Goal: Submit feedback/report problem

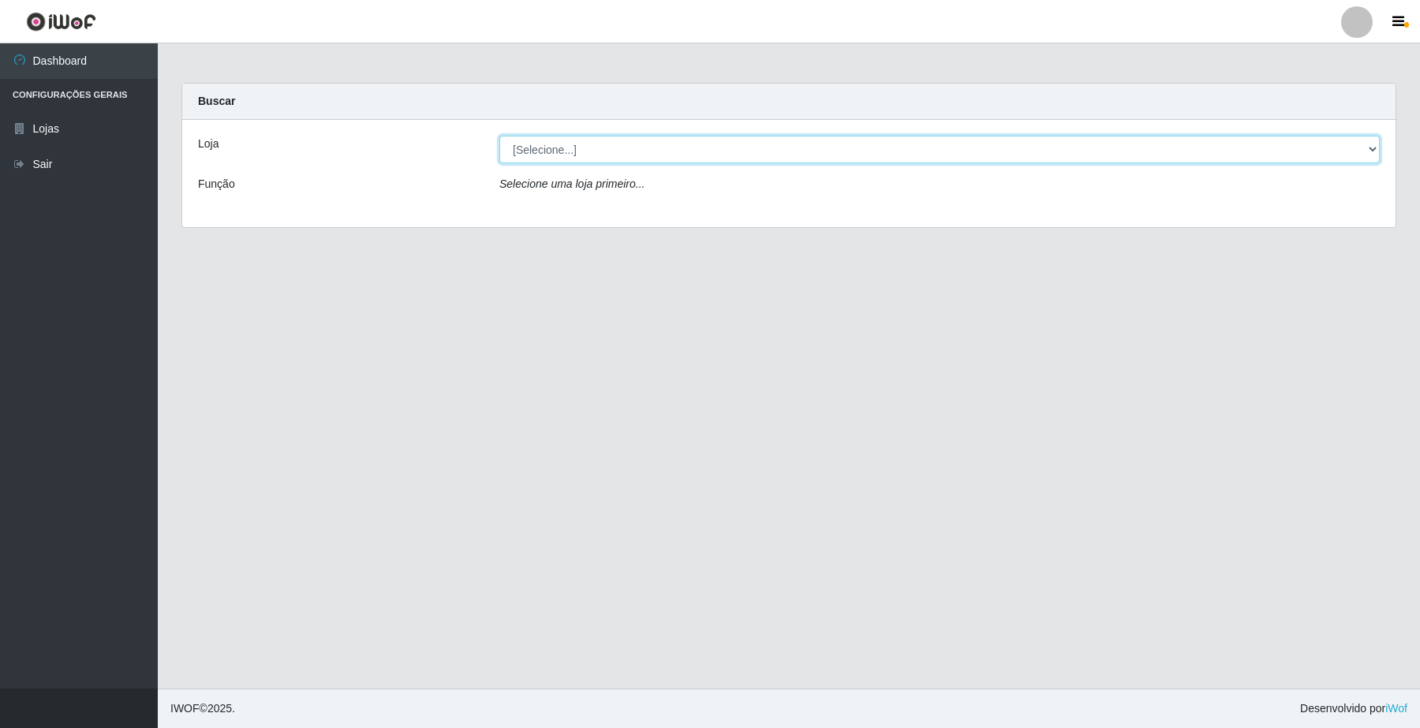
click at [1369, 147] on select "[Selecione...] O Filezão - Centenário" at bounding box center [939, 150] width 880 height 28
select select "203"
click at [499, 136] on select "[Selecione...] O Filezão - Centenário" at bounding box center [939, 150] width 880 height 28
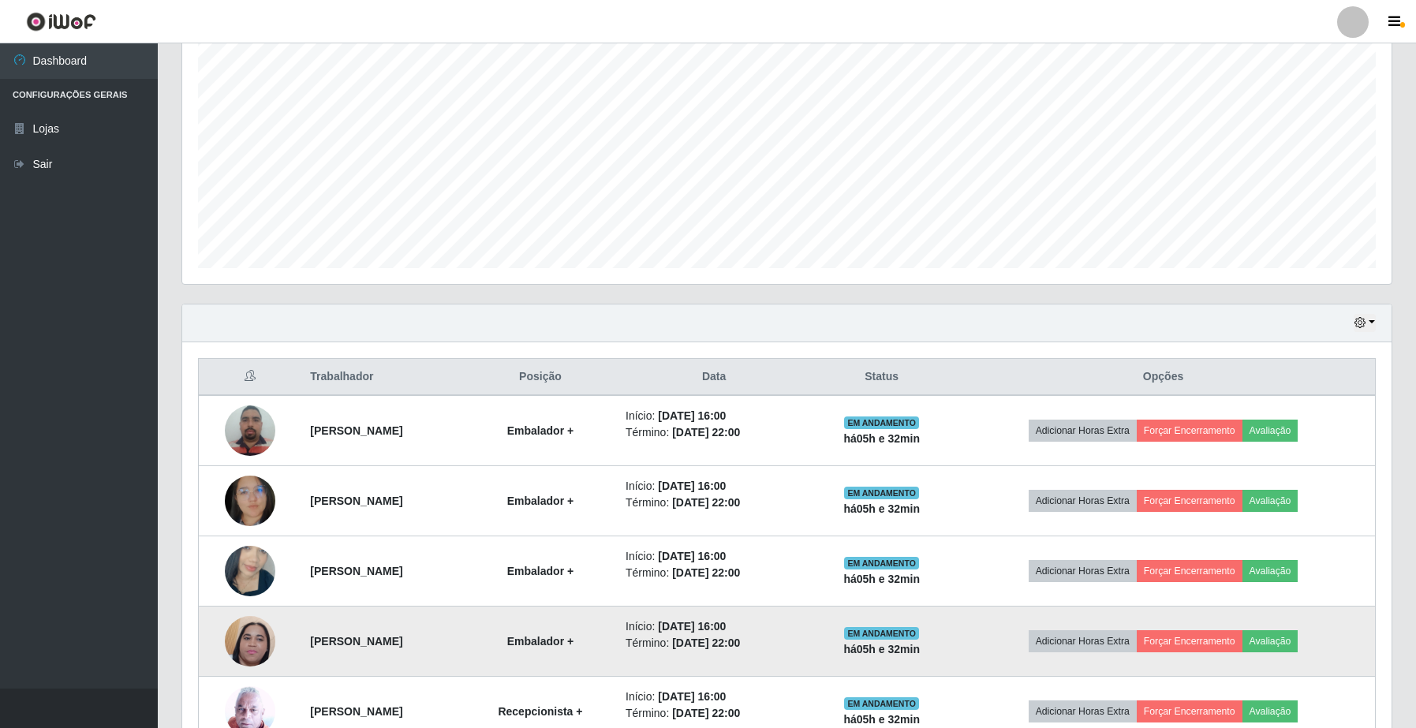
scroll to position [391, 0]
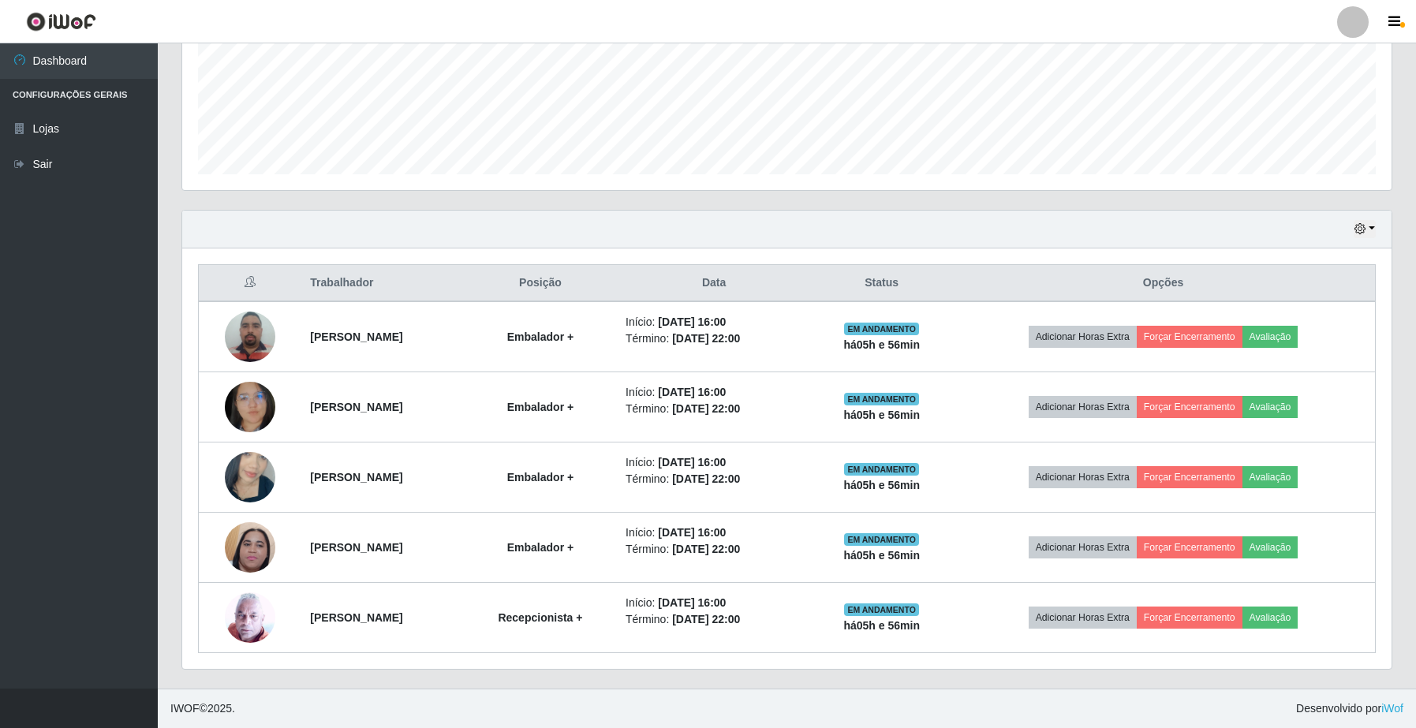
drag, startPoint x: 939, startPoint y: 565, endPoint x: 0, endPoint y: 767, distance: 960.8
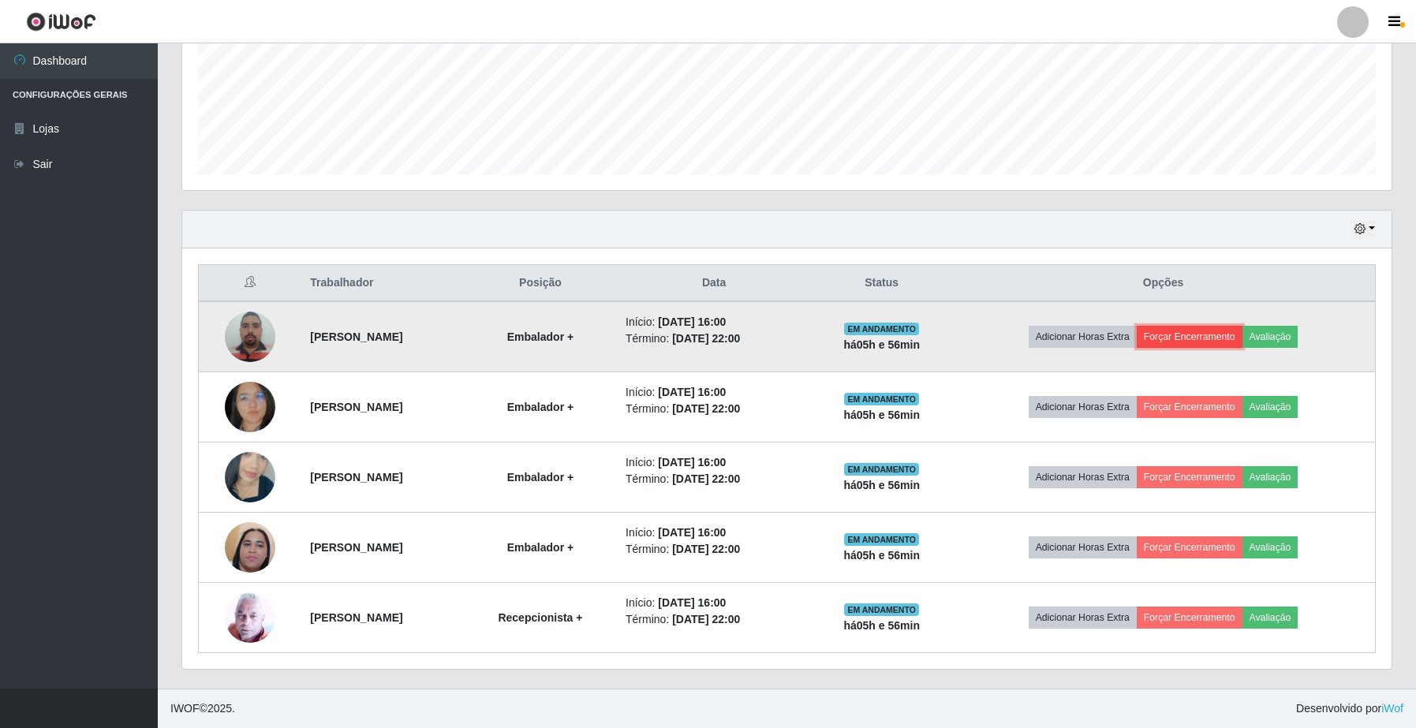
drag, startPoint x: 0, startPoint y: 767, endPoint x: 1219, endPoint y: 328, distance: 1295.8
click at [1219, 328] on button "Forçar Encerramento" at bounding box center [1189, 337] width 106 height 22
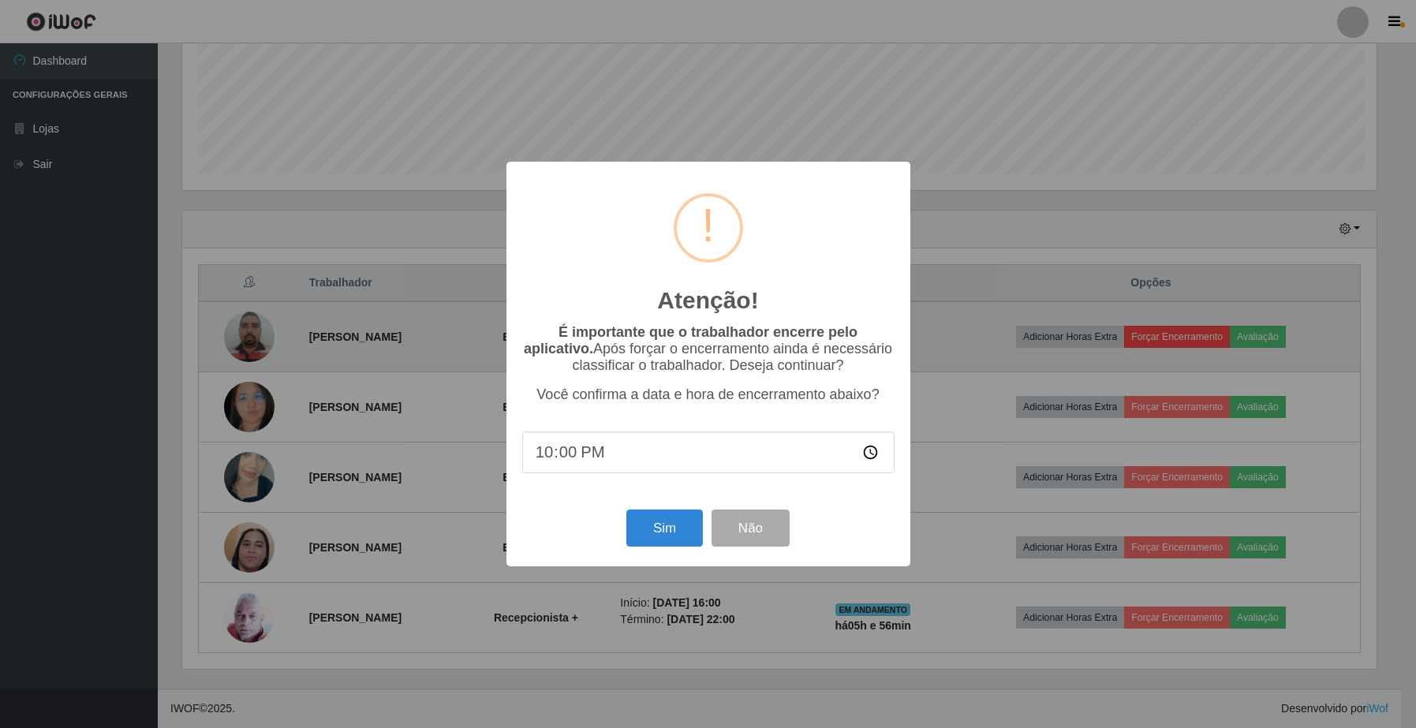
scroll to position [328, 1197]
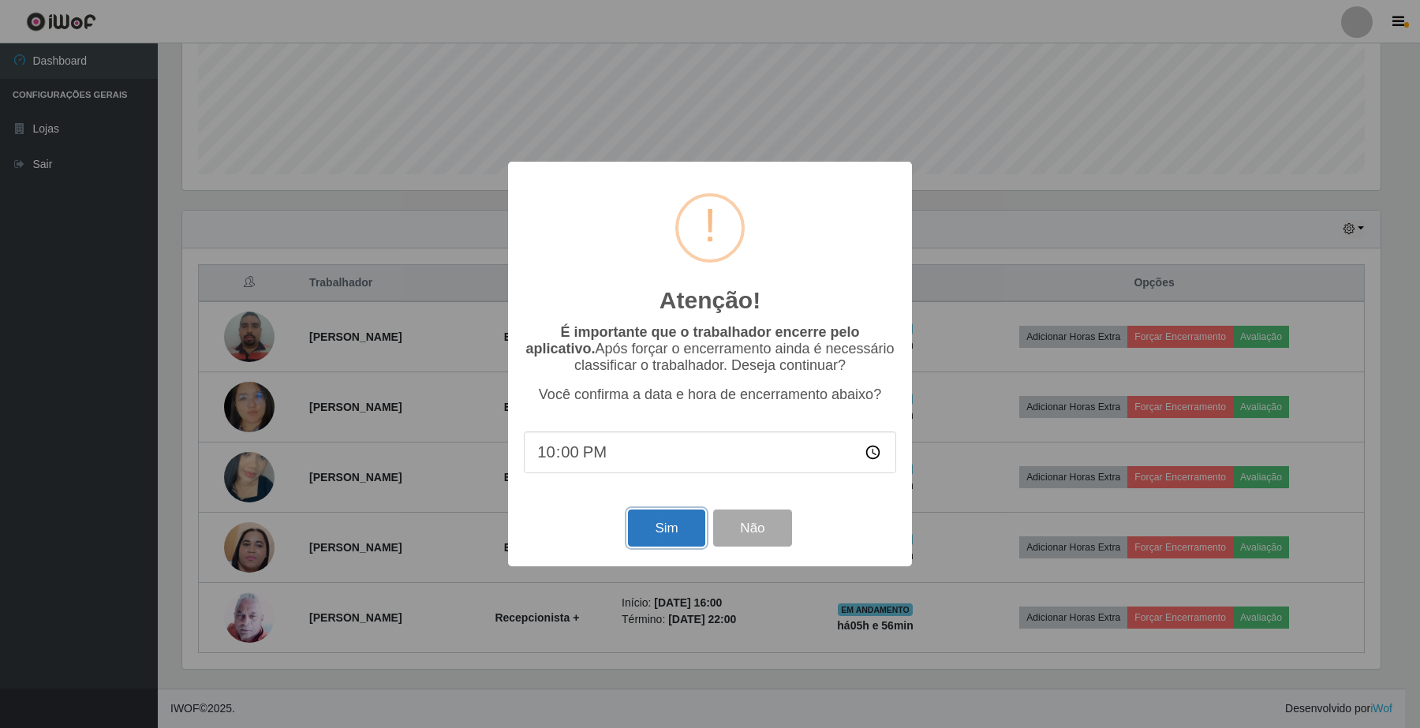
click at [662, 536] on button "Sim" at bounding box center [666, 527] width 77 height 37
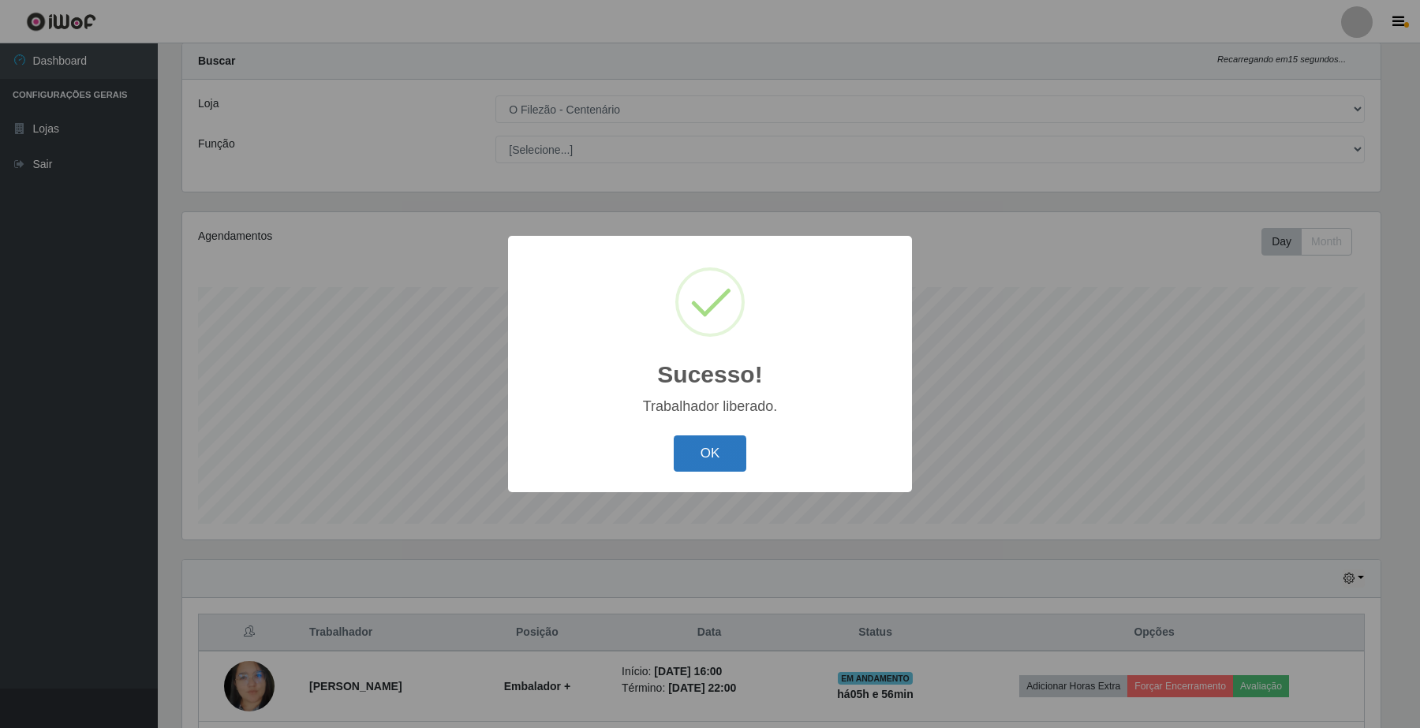
click at [711, 455] on button "OK" at bounding box center [710, 453] width 73 height 37
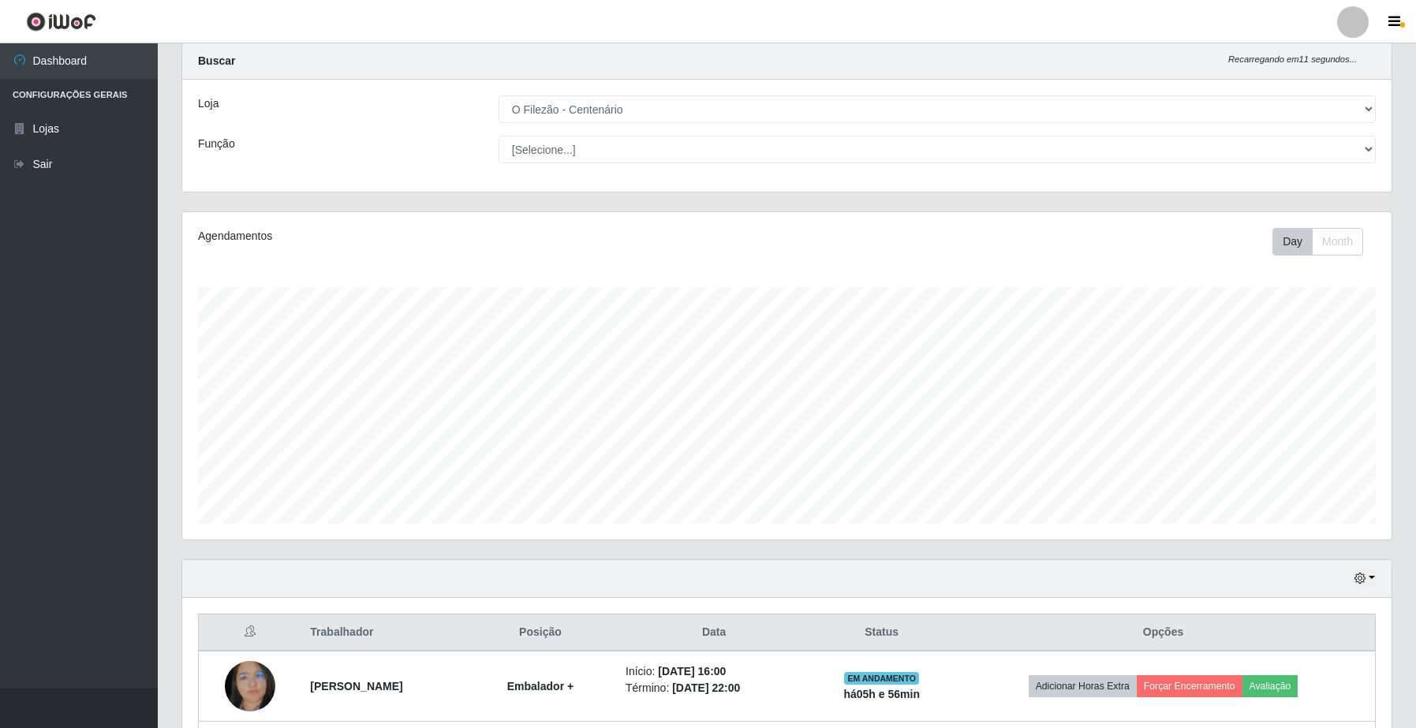
scroll to position [237, 0]
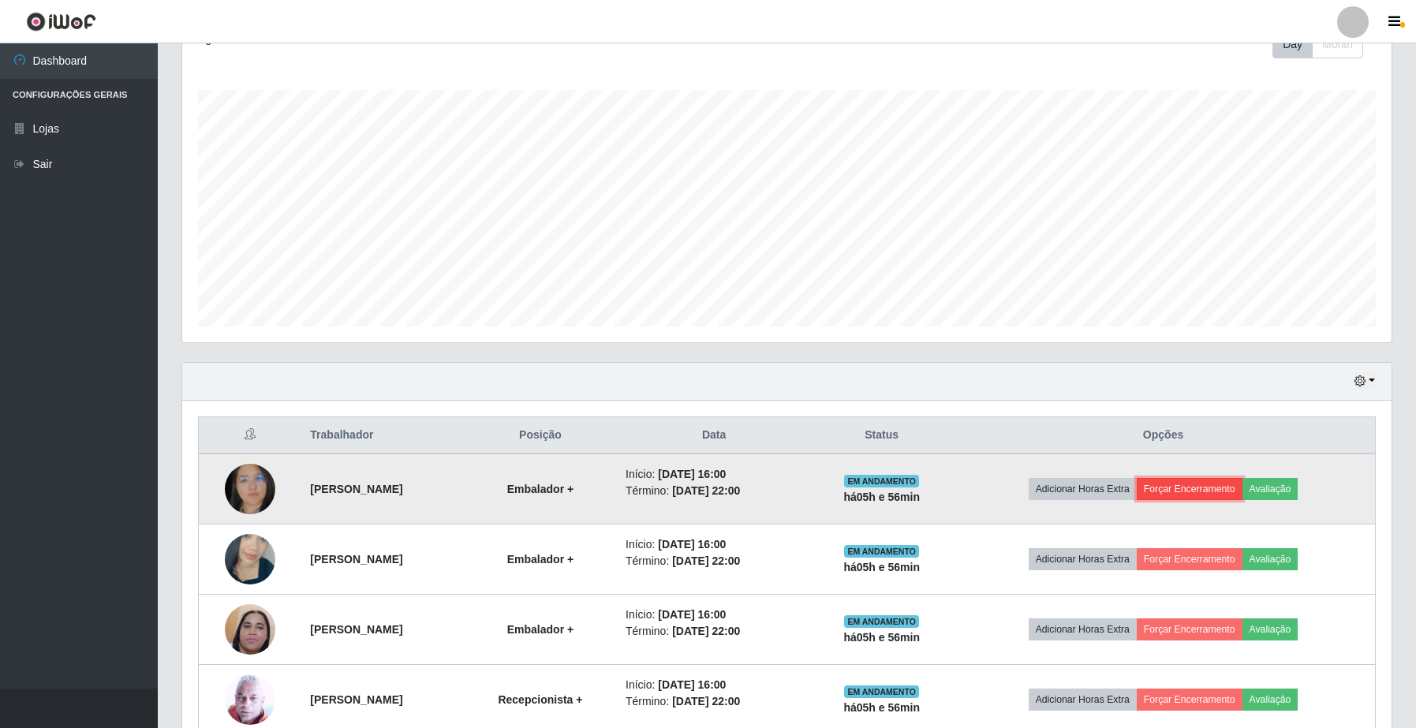
click at [1216, 483] on button "Forçar Encerramento" at bounding box center [1189, 489] width 106 height 22
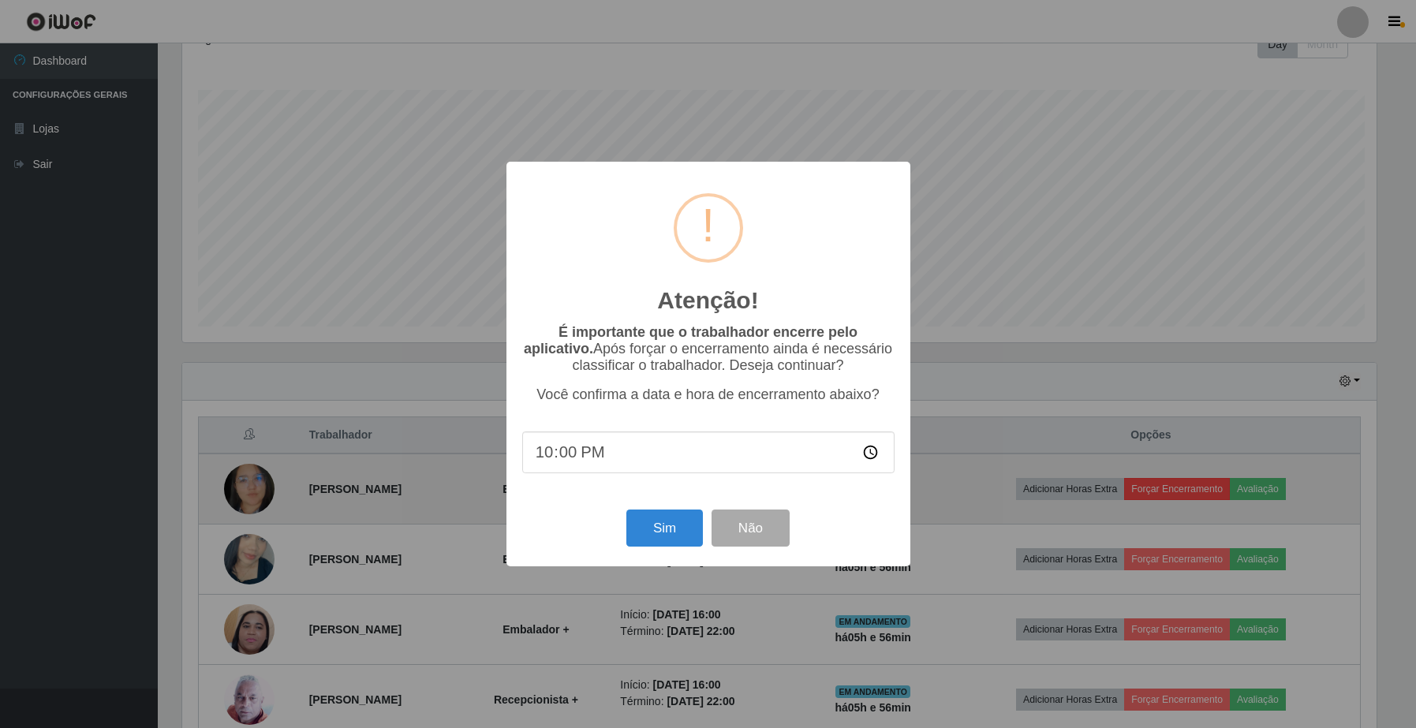
scroll to position [328, 1197]
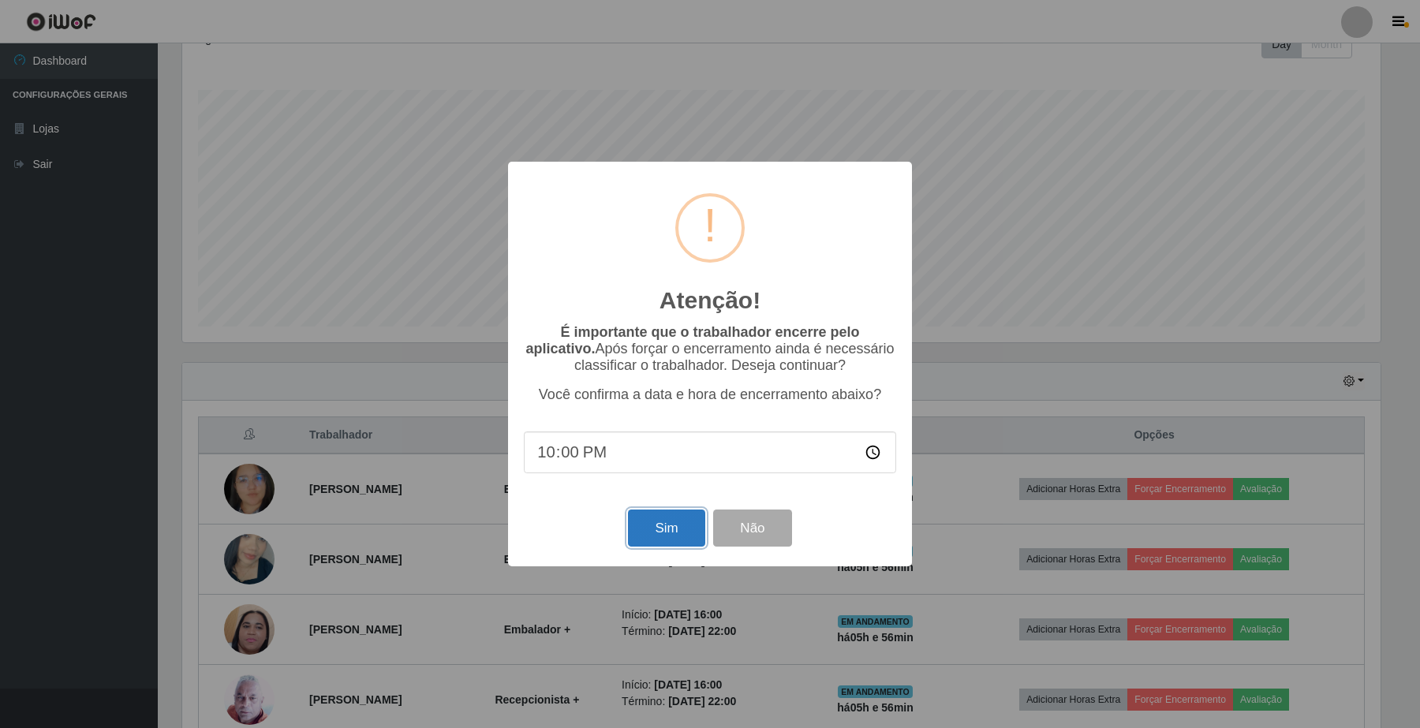
click at [687, 537] on button "Sim" at bounding box center [666, 527] width 77 height 37
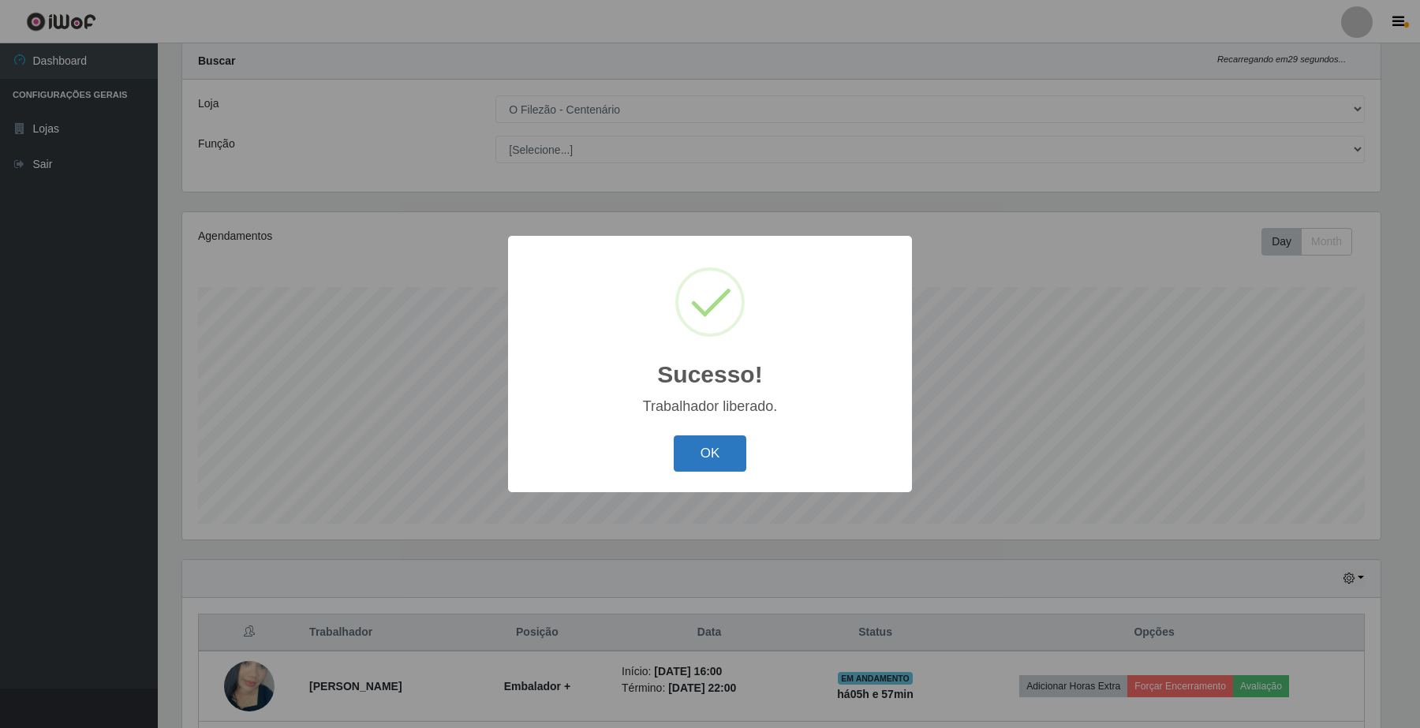
click at [706, 454] on button "OK" at bounding box center [710, 453] width 73 height 37
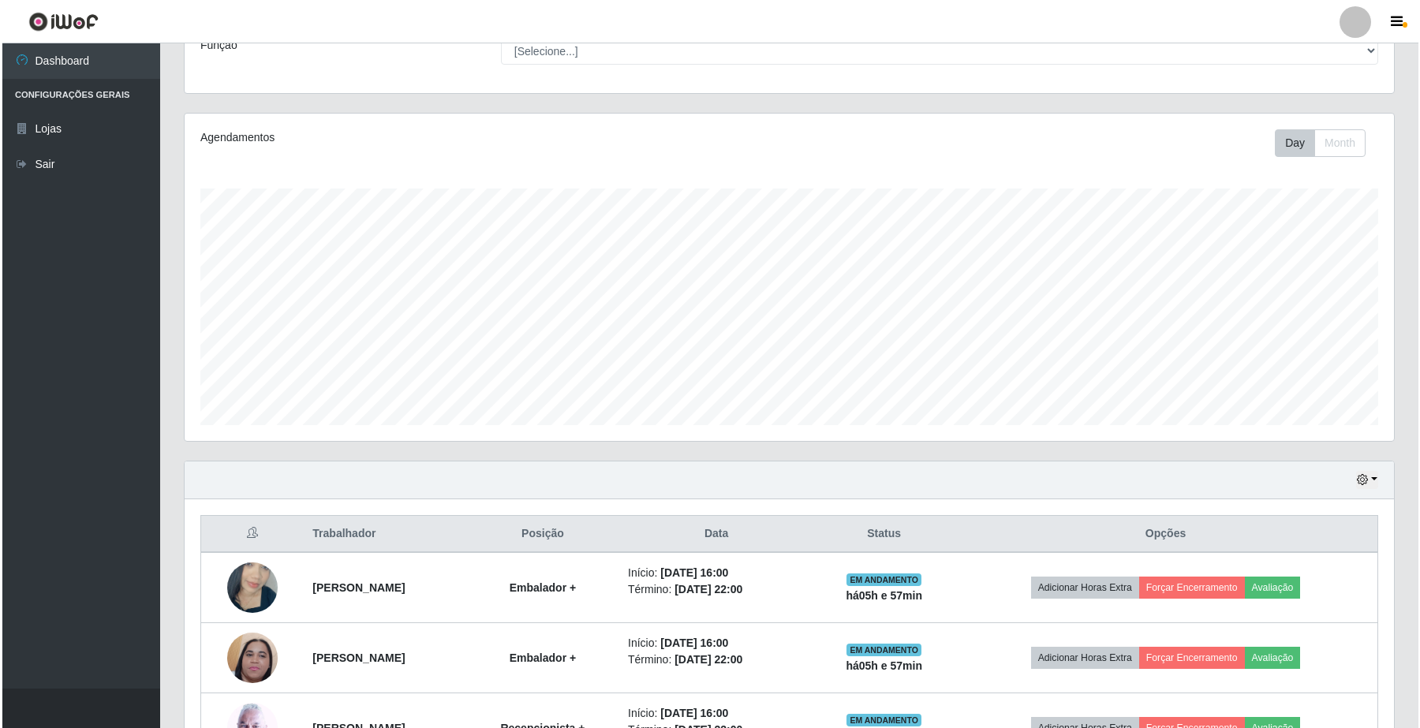
scroll to position [237, 0]
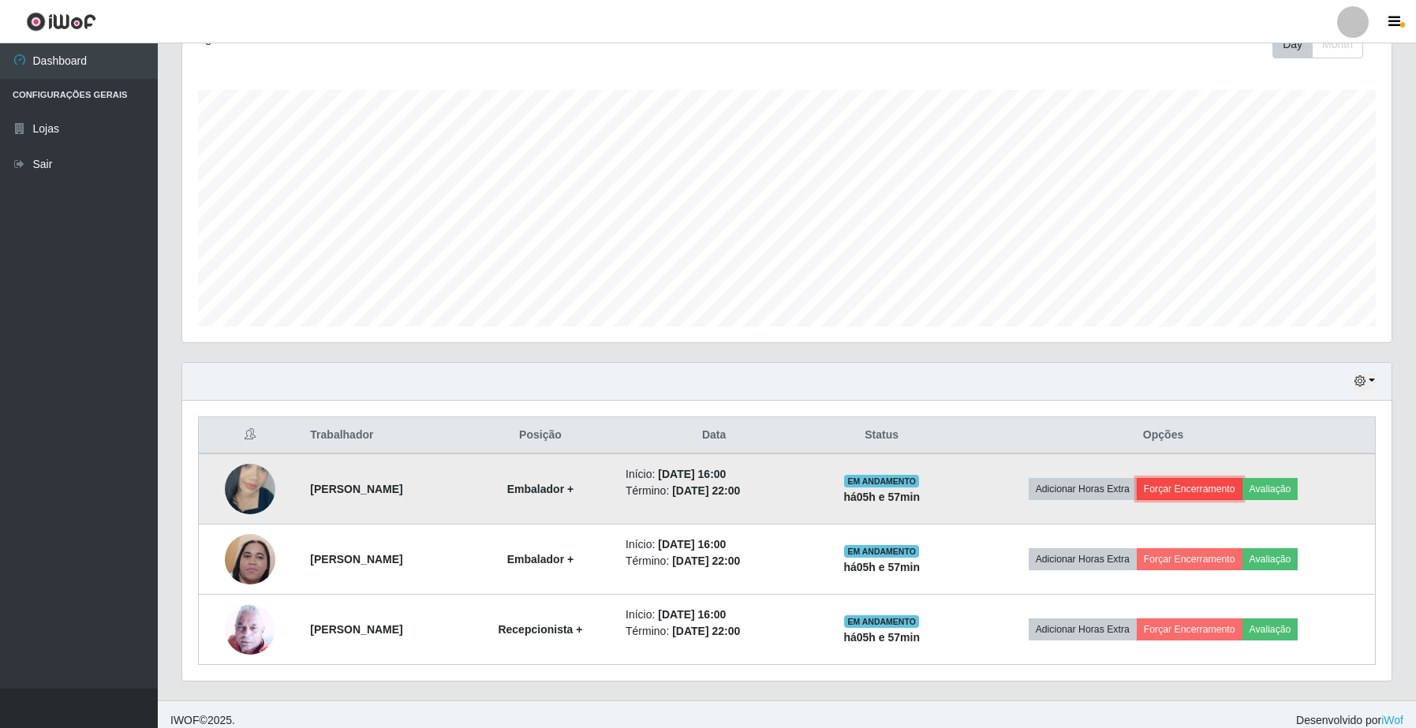
click at [1221, 487] on button "Forçar Encerramento" at bounding box center [1189, 489] width 106 height 22
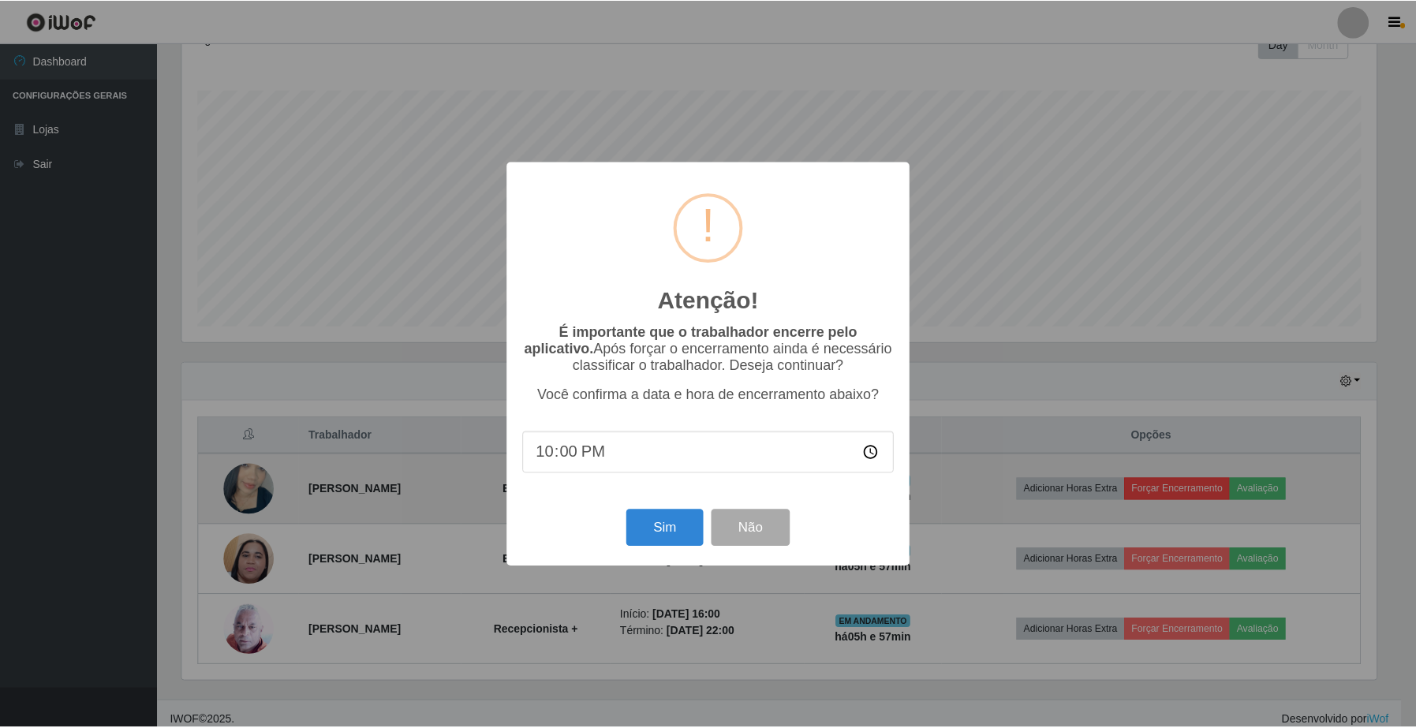
scroll to position [328, 1197]
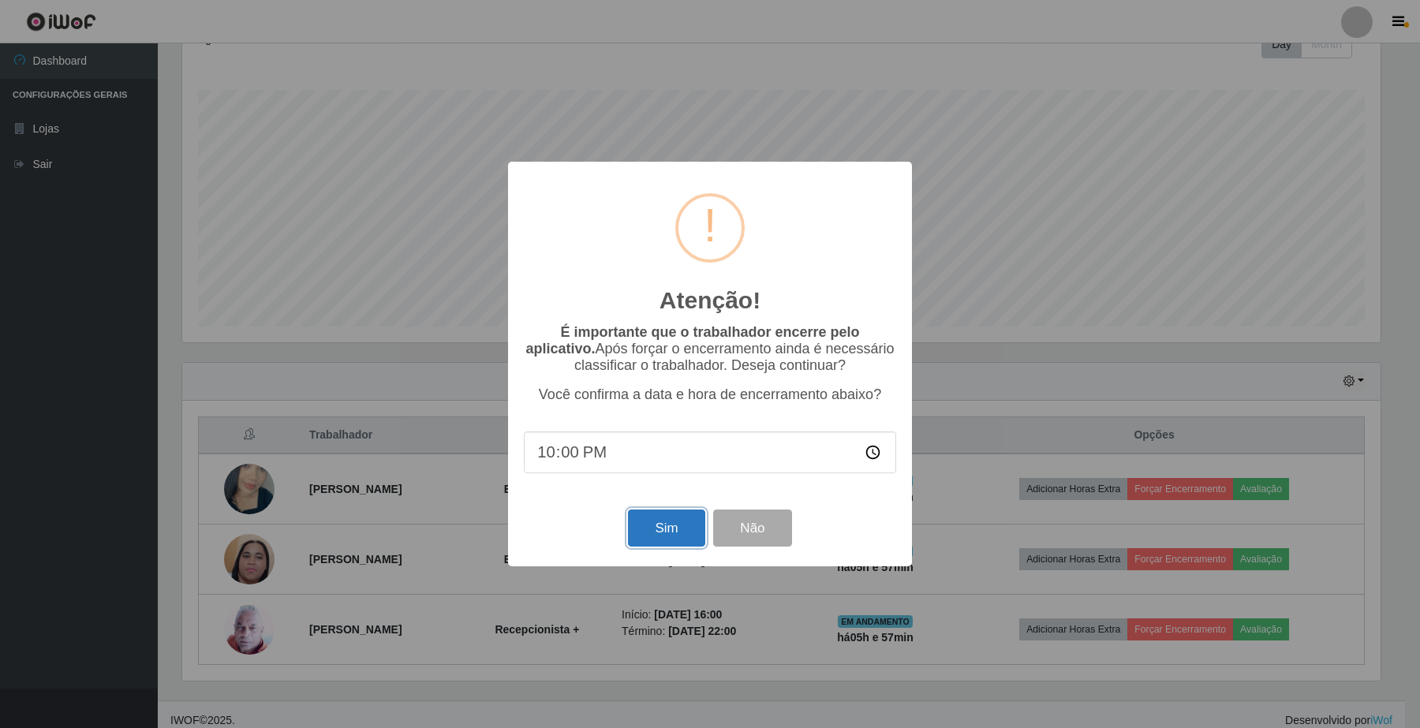
click at [675, 536] on button "Sim" at bounding box center [666, 527] width 77 height 37
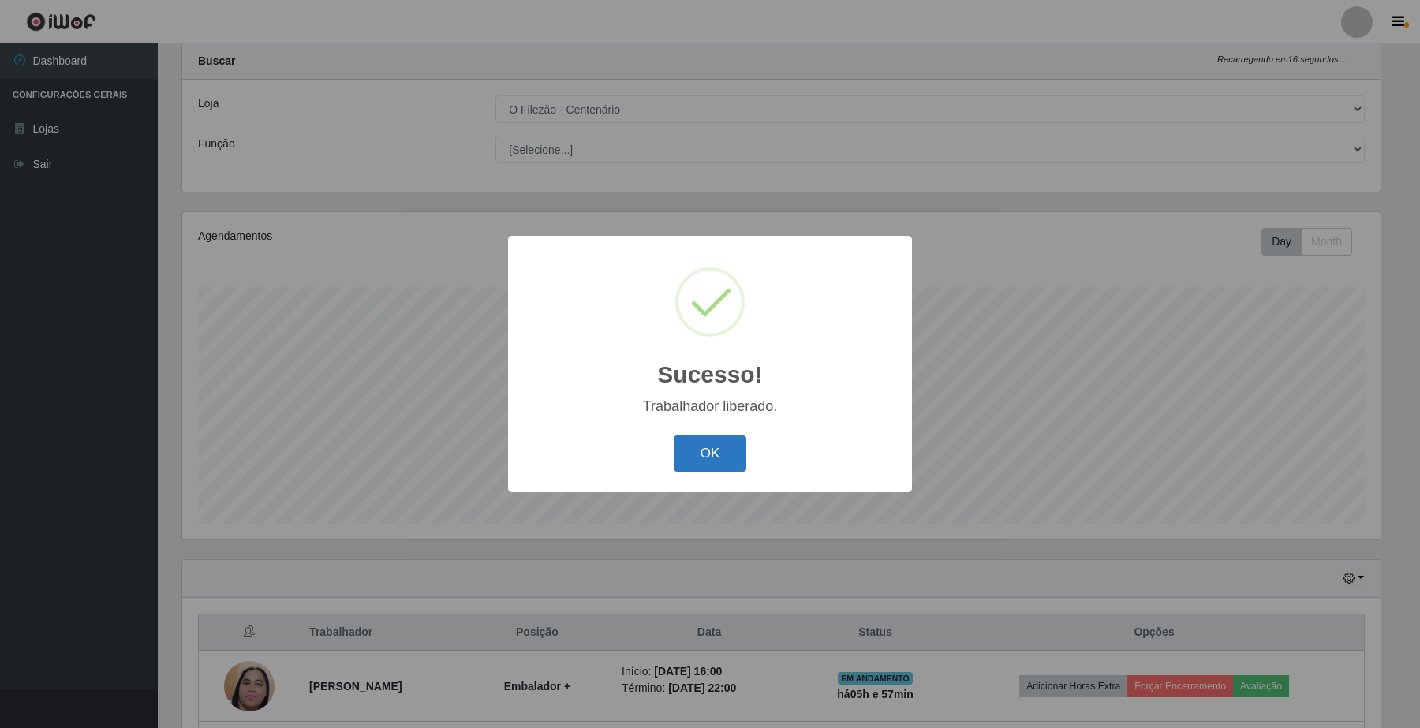
click at [704, 461] on button "OK" at bounding box center [710, 453] width 73 height 37
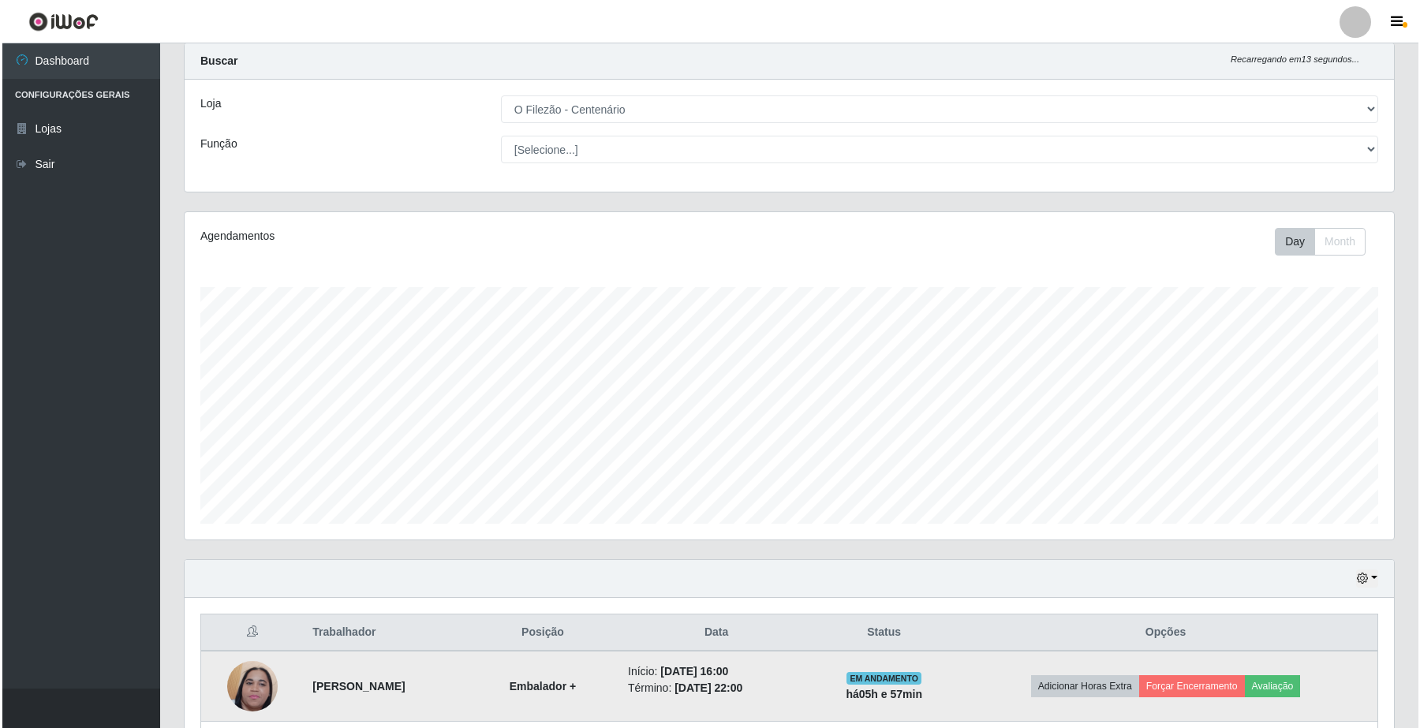
scroll to position [139, 0]
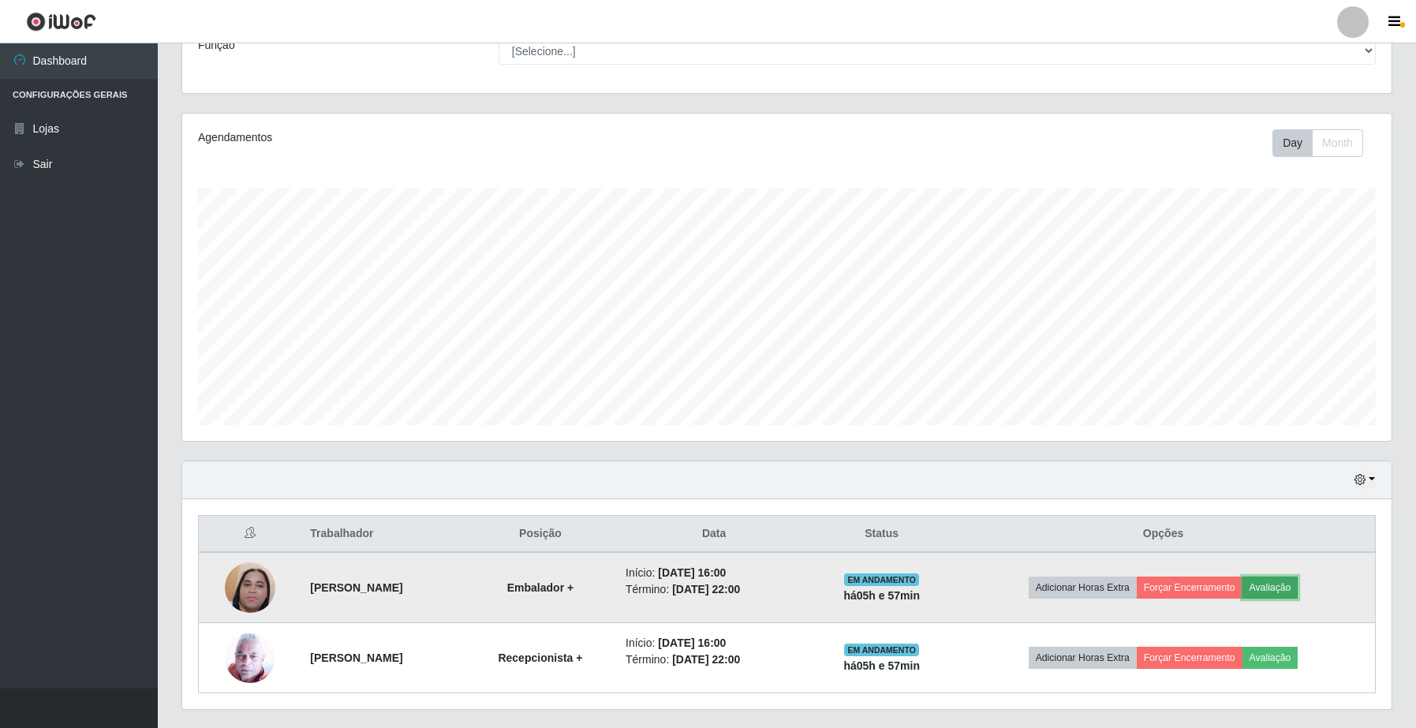
click at [1289, 585] on button "Avaliação" at bounding box center [1270, 588] width 56 height 22
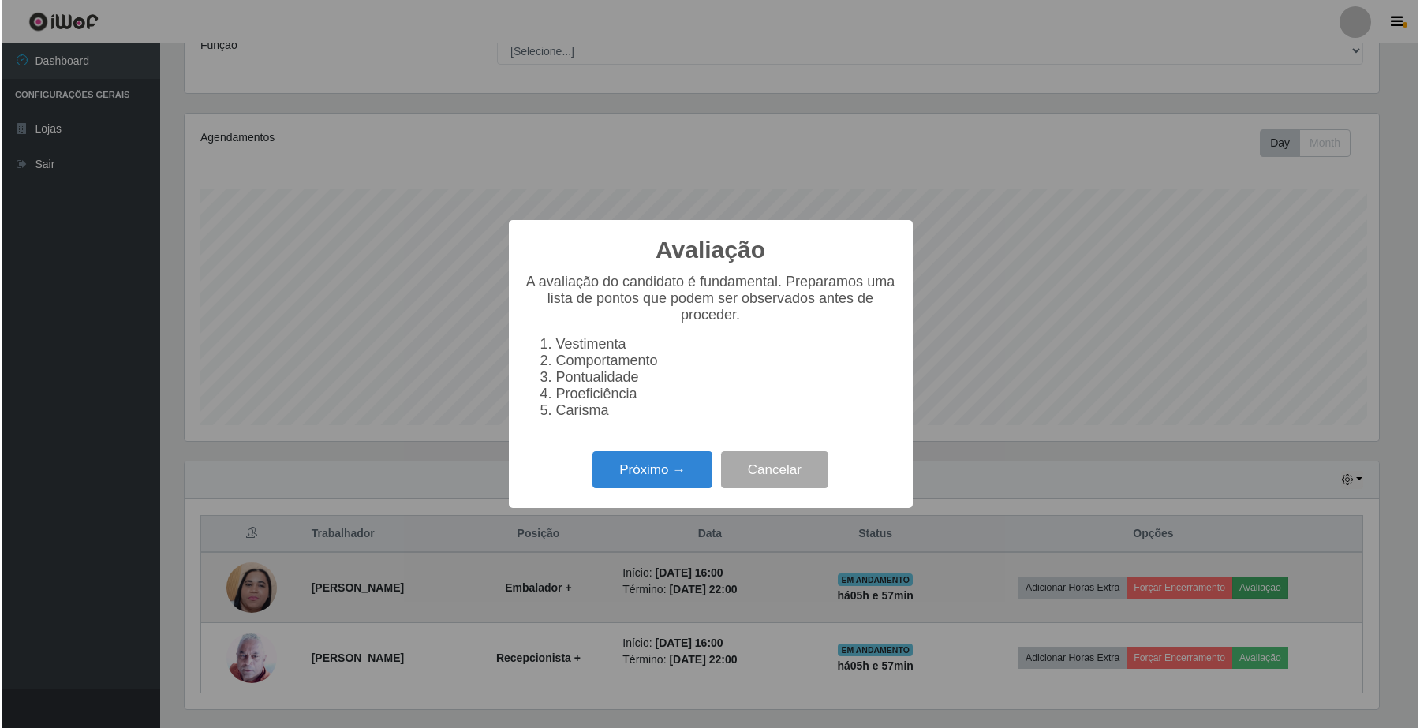
scroll to position [0, 0]
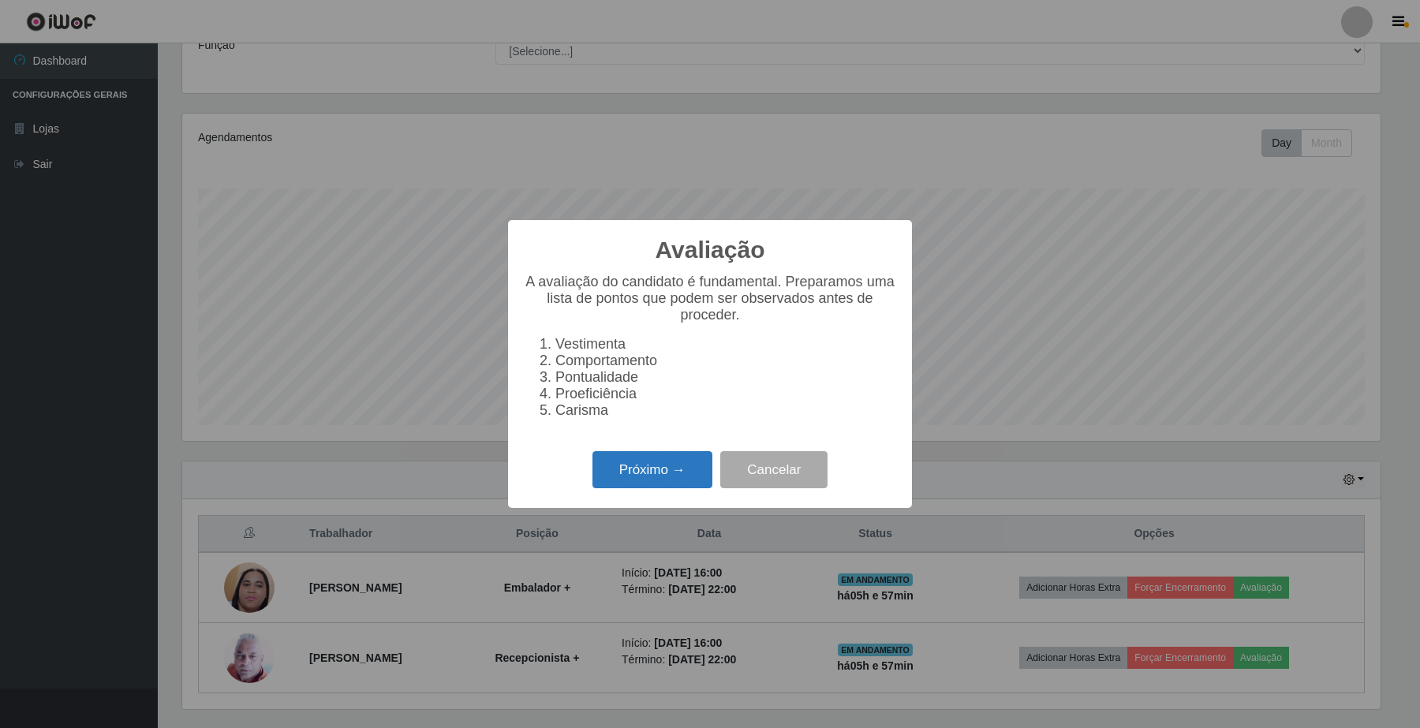
click at [666, 483] on button "Próximo →" at bounding box center [652, 469] width 120 height 37
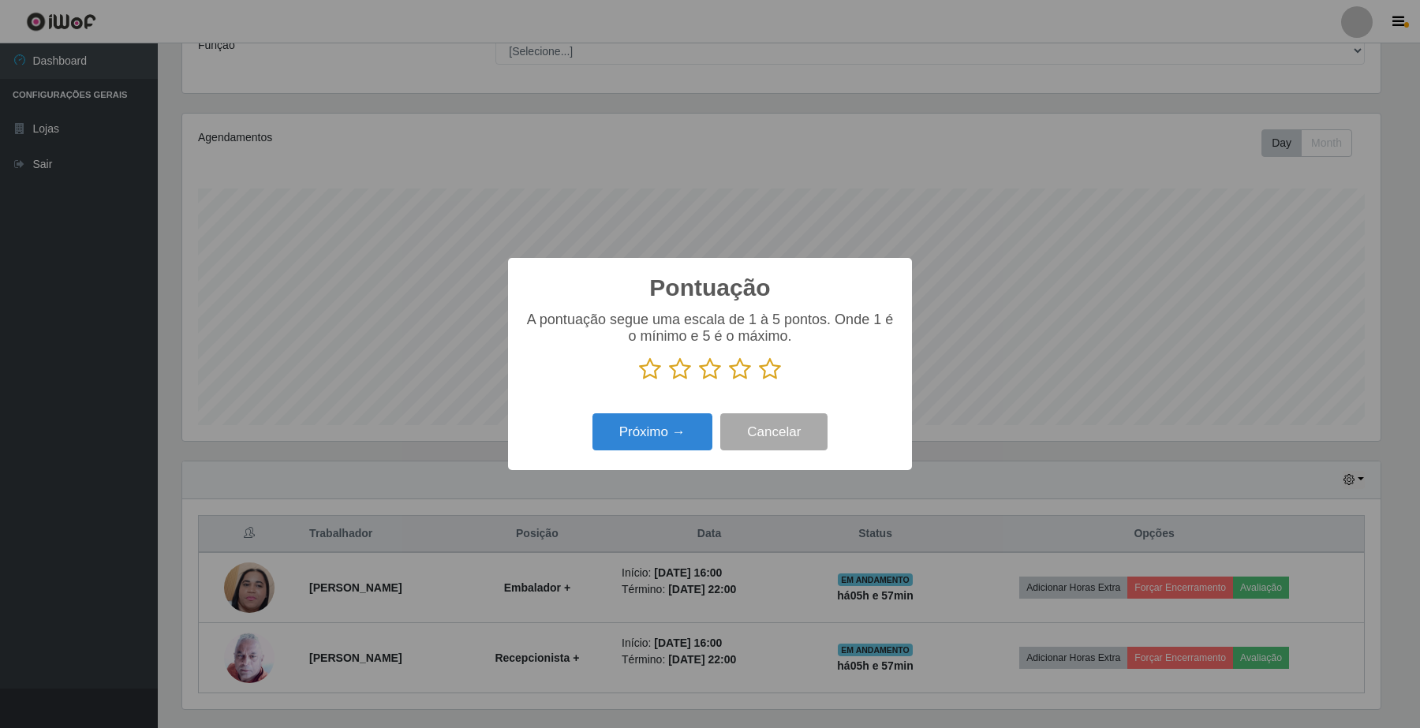
click at [766, 369] on icon at bounding box center [770, 369] width 22 height 24
click at [759, 381] on input "radio" at bounding box center [759, 381] width 0 height 0
click at [683, 431] on button "Próximo →" at bounding box center [652, 431] width 120 height 37
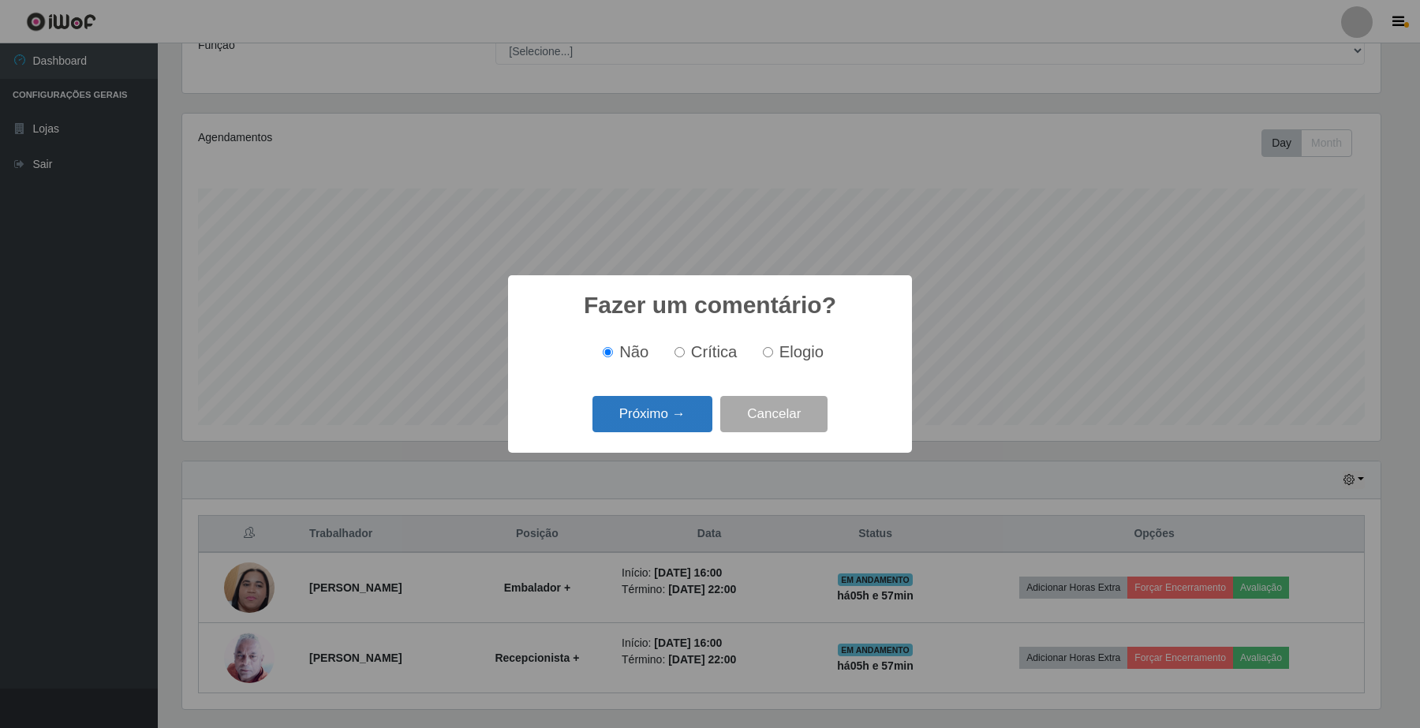
click at [680, 408] on button "Próximo →" at bounding box center [652, 414] width 120 height 37
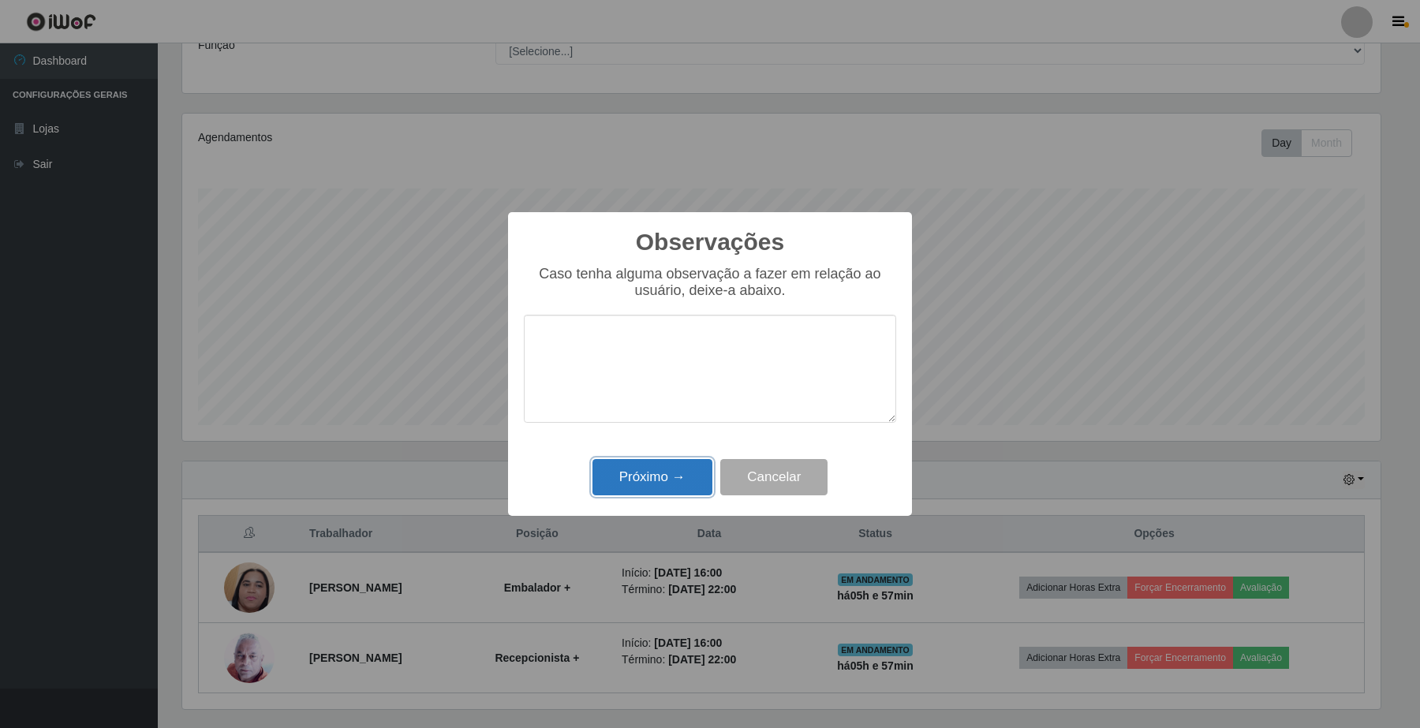
click at [660, 480] on button "Próximo →" at bounding box center [652, 477] width 120 height 37
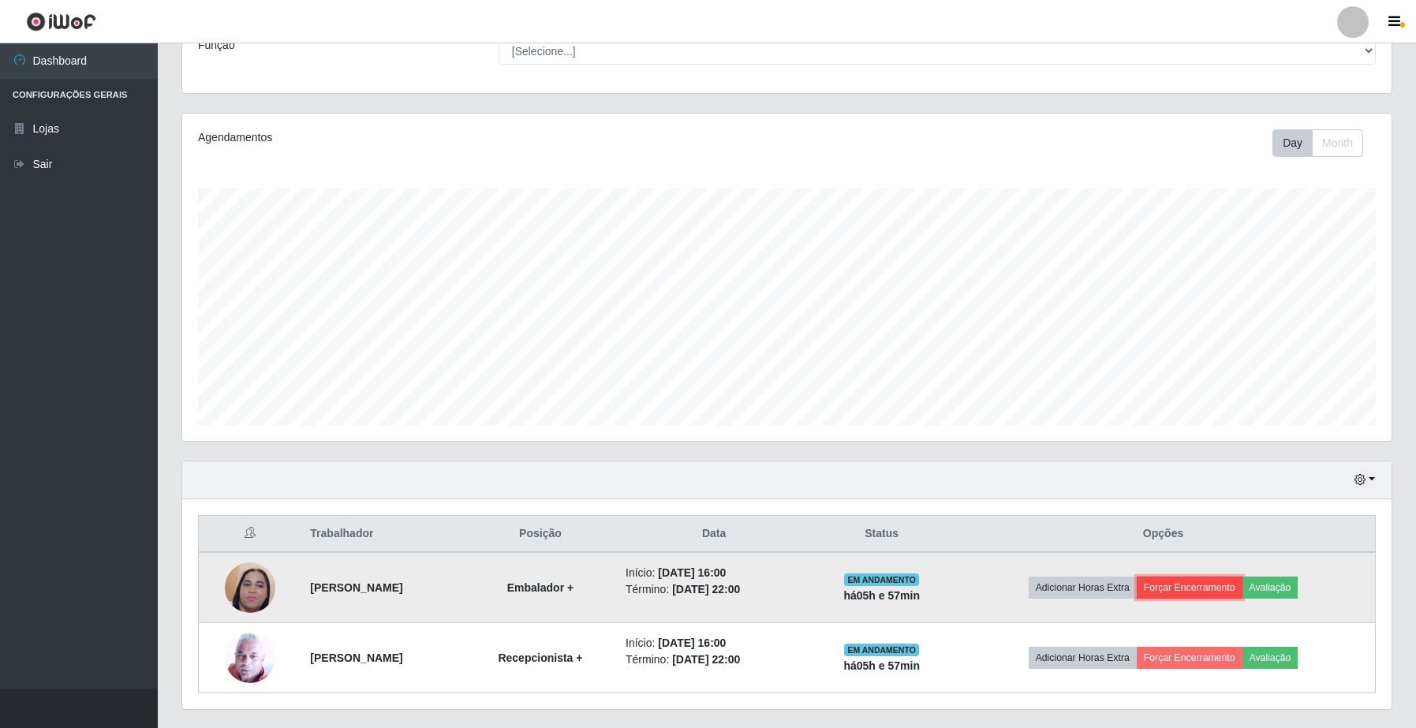
click at [1223, 590] on button "Forçar Encerramento" at bounding box center [1189, 588] width 106 height 22
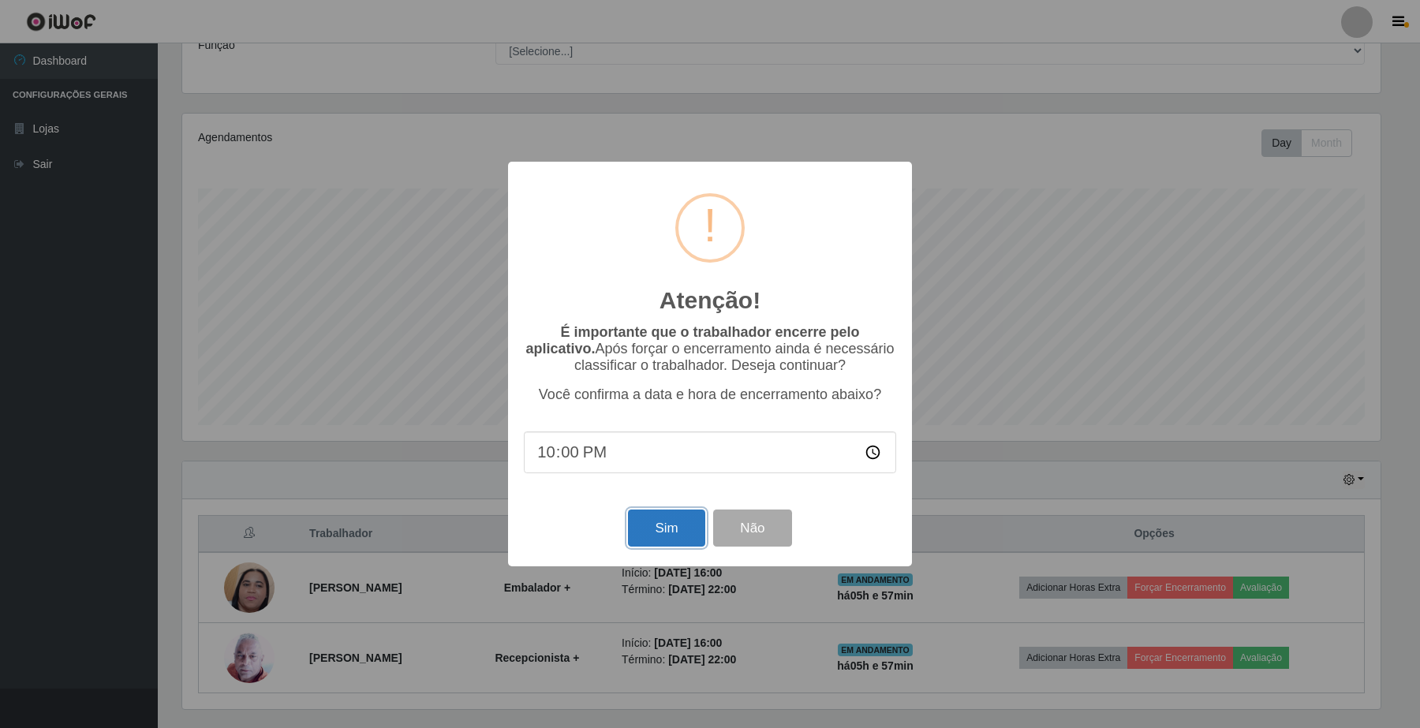
click at [685, 529] on button "Sim" at bounding box center [666, 527] width 77 height 37
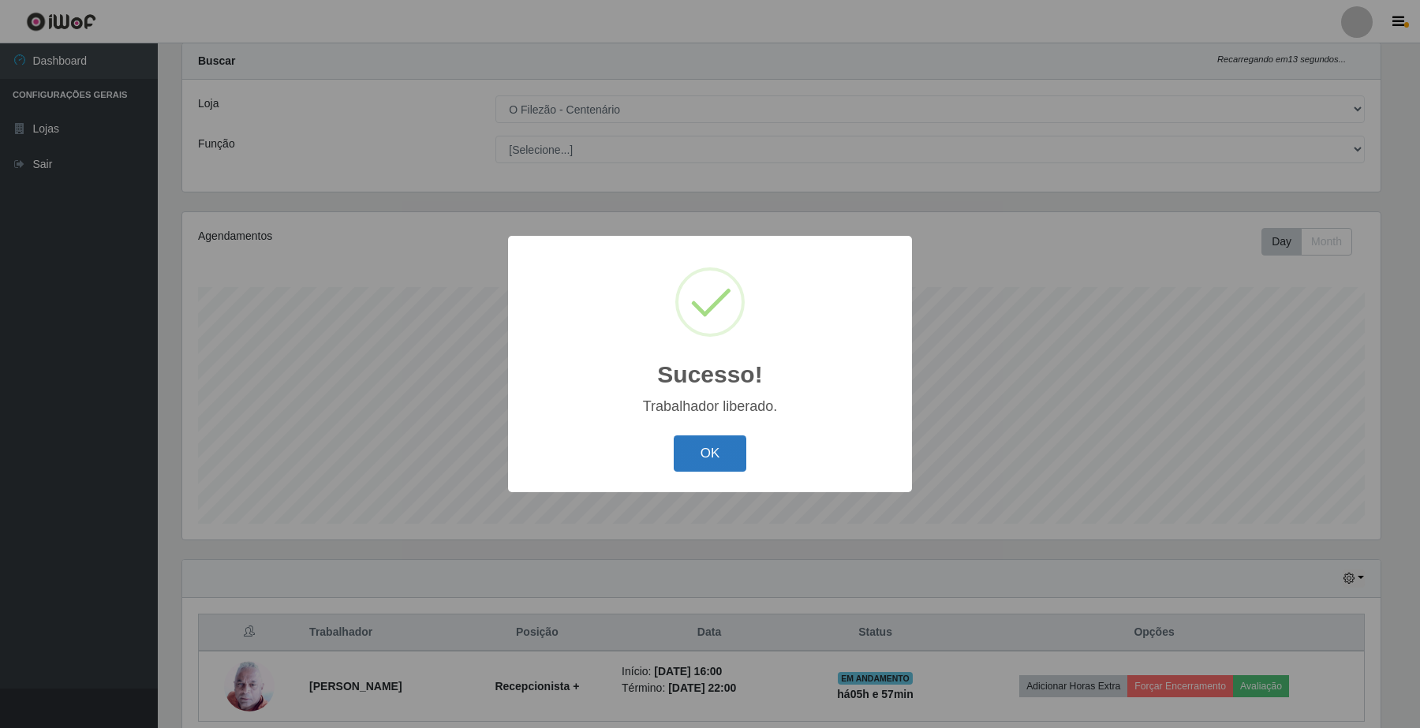
click at [696, 442] on button "OK" at bounding box center [710, 453] width 73 height 37
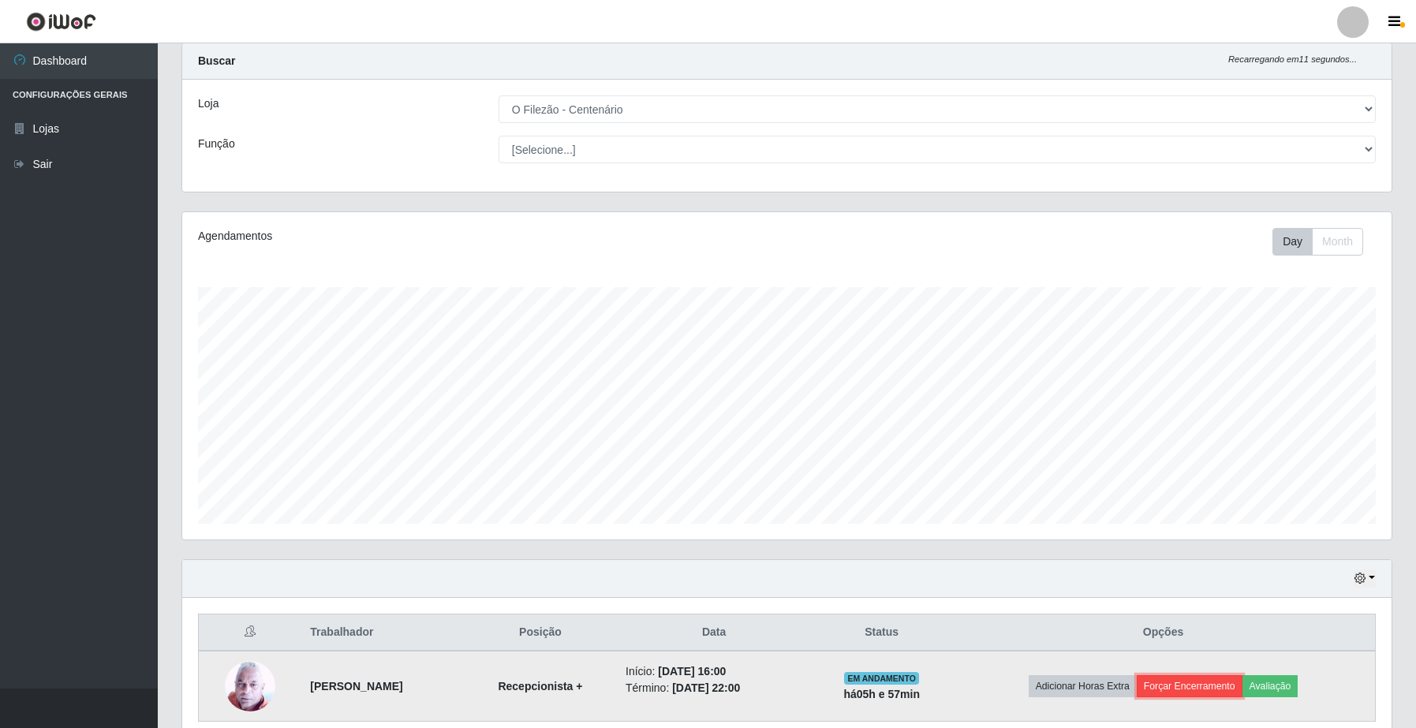
click at [1219, 687] on button "Forçar Encerramento" at bounding box center [1189, 686] width 106 height 22
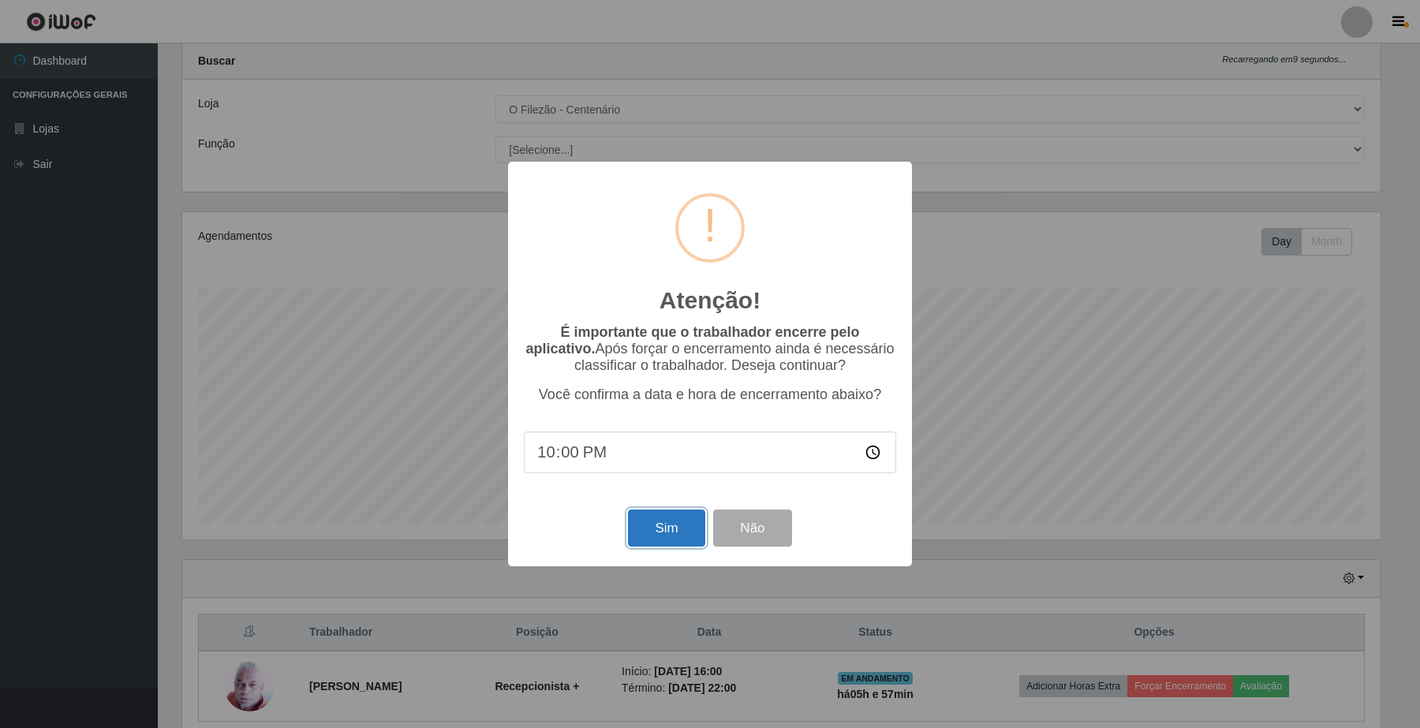
click at [677, 542] on button "Sim" at bounding box center [666, 527] width 77 height 37
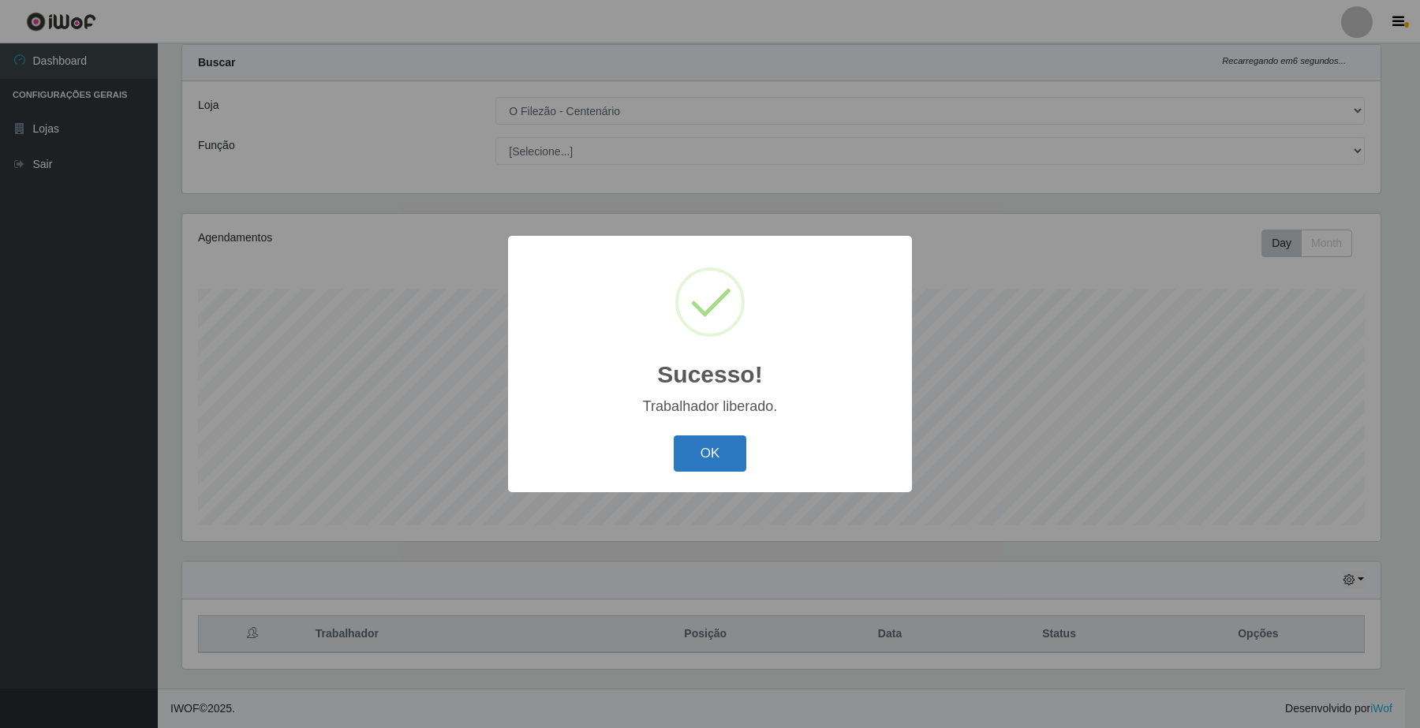
click at [704, 440] on button "OK" at bounding box center [710, 453] width 73 height 37
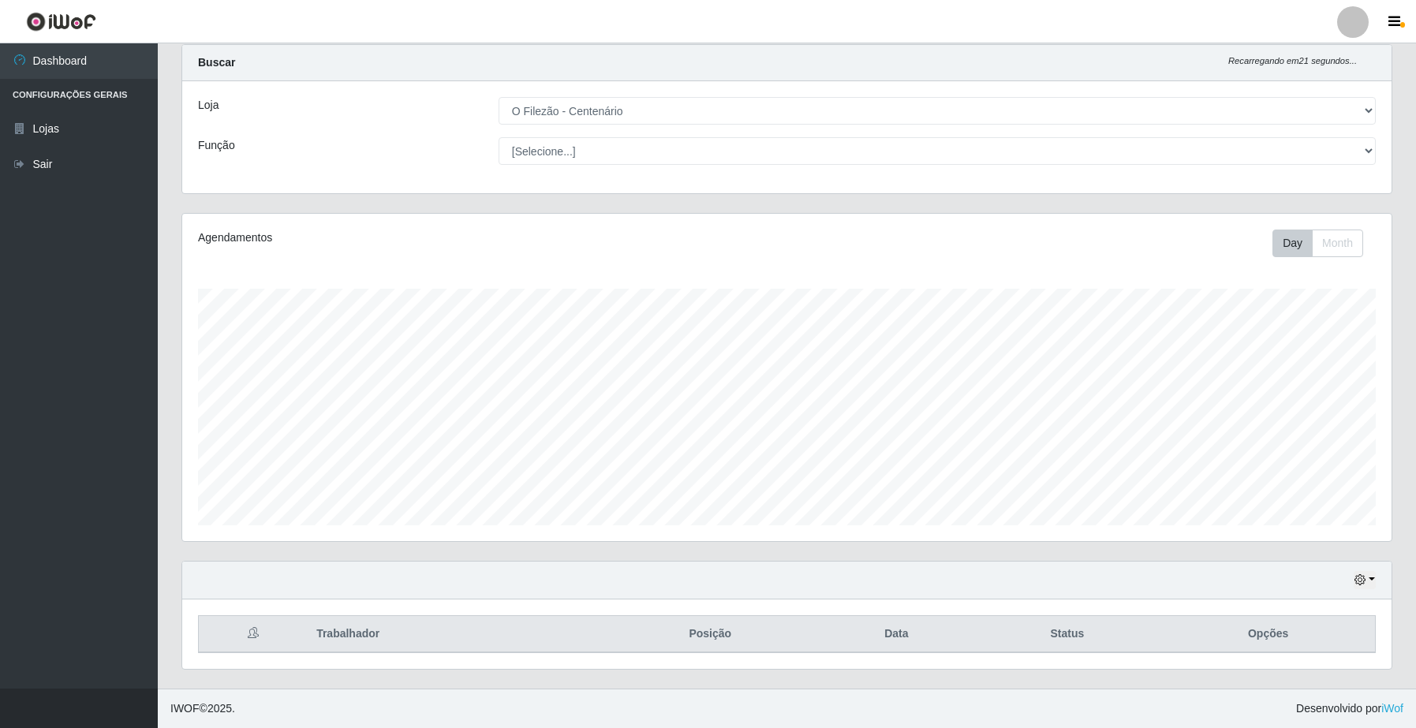
click at [707, 254] on div "Day Month" at bounding box center [1037, 244] width 700 height 28
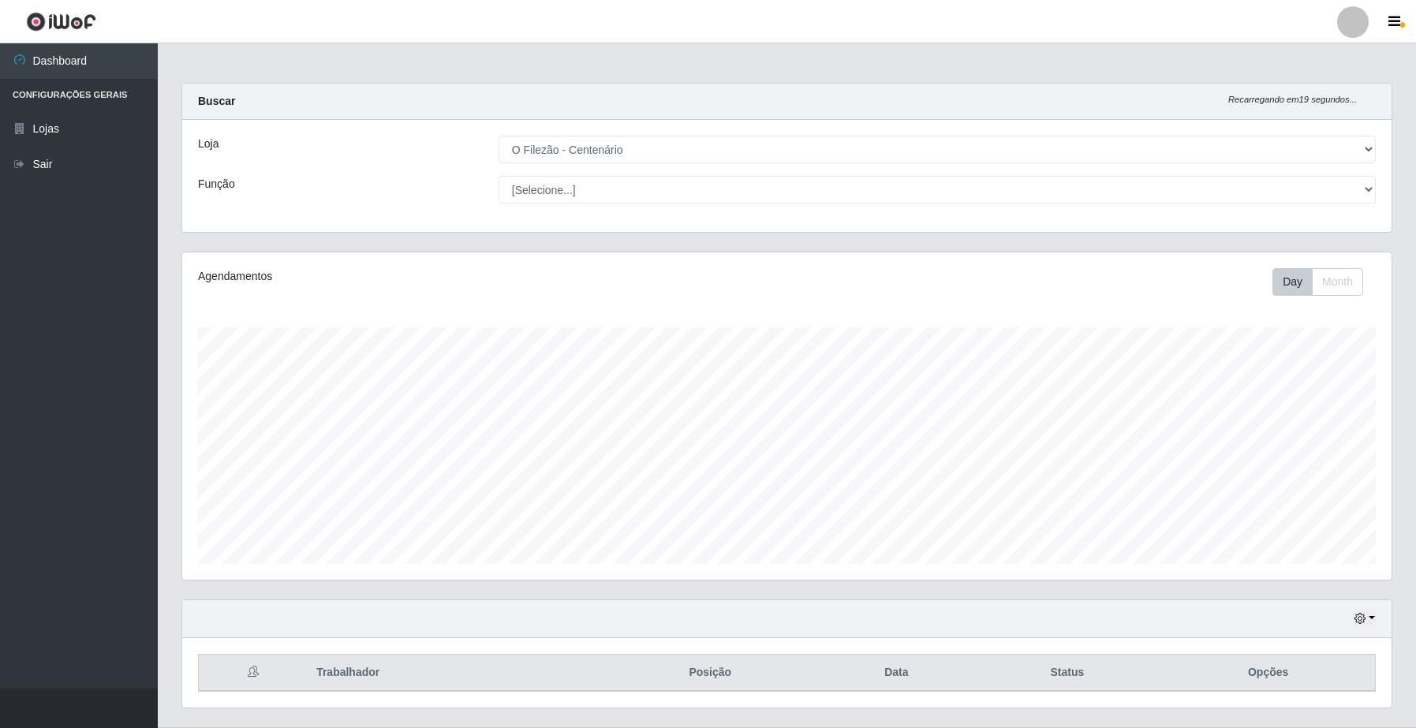
scroll to position [40, 0]
